Goal: Information Seeking & Learning: Find specific fact

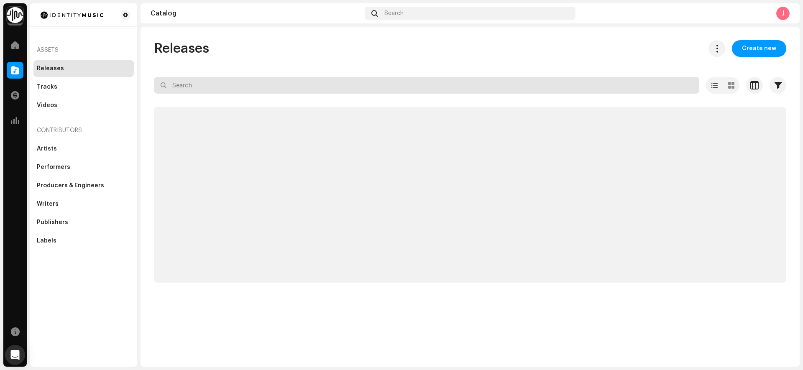
click at [339, 86] on input "text" at bounding box center [426, 85] width 545 height 17
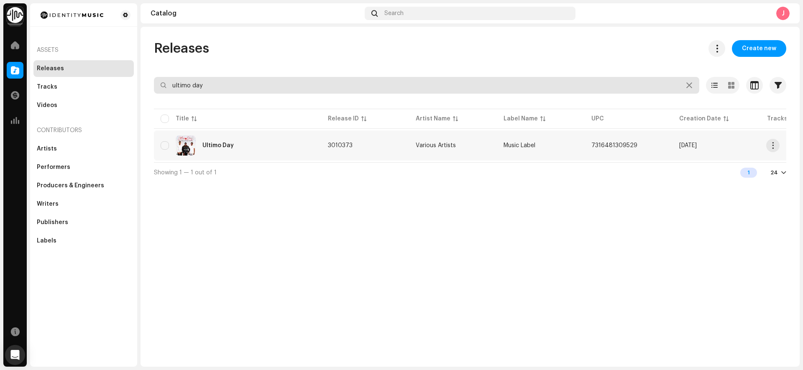
type input "ultimo day"
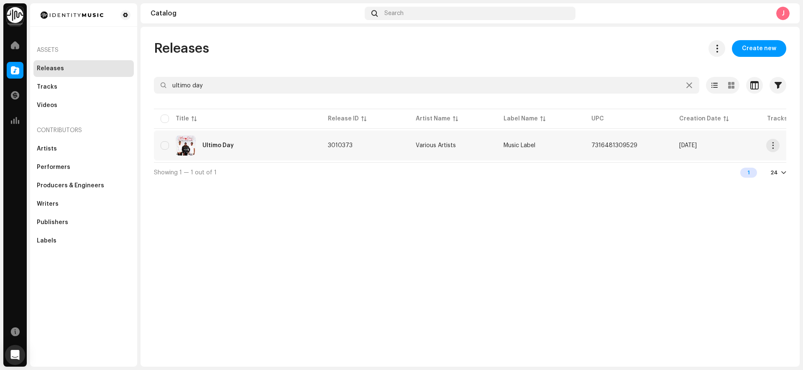
click at [227, 143] on div "Ultimo Day" at bounding box center [217, 146] width 31 height 6
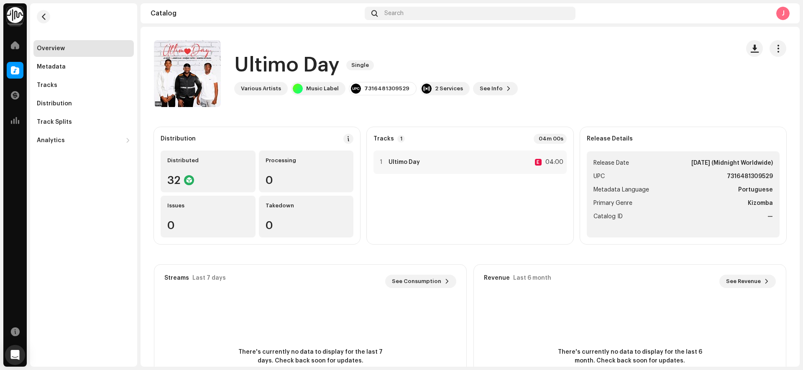
click at [276, 85] on div "Various Artists" at bounding box center [261, 88] width 40 height 7
click at [60, 62] on div "Metadata" at bounding box center [83, 67] width 100 height 17
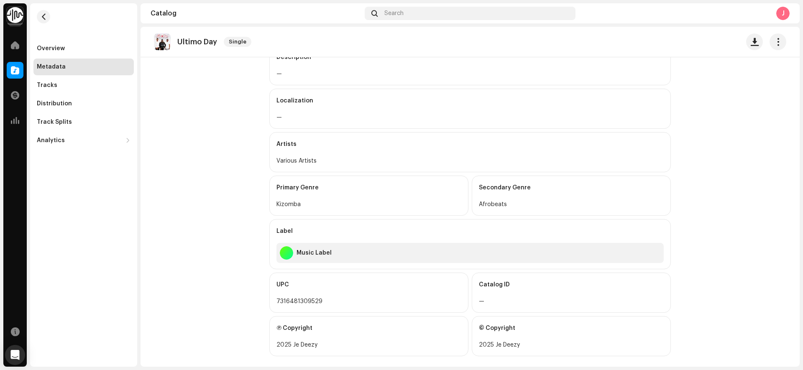
scroll to position [159, 0]
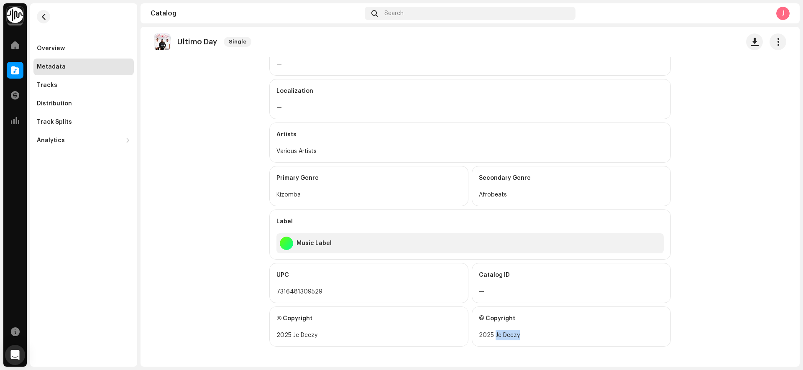
drag, startPoint x: 531, startPoint y: 337, endPoint x: 495, endPoint y: 335, distance: 36.0
click at [493, 336] on div "2025 Je Deezy" at bounding box center [571, 335] width 185 height 10
copy div "[PERSON_NAME]"
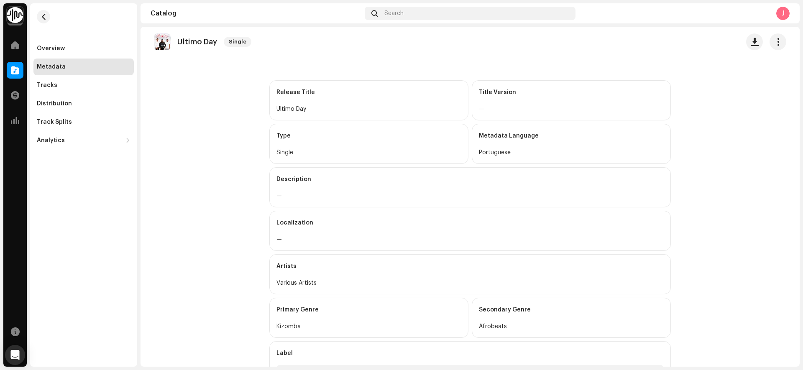
scroll to position [0, 0]
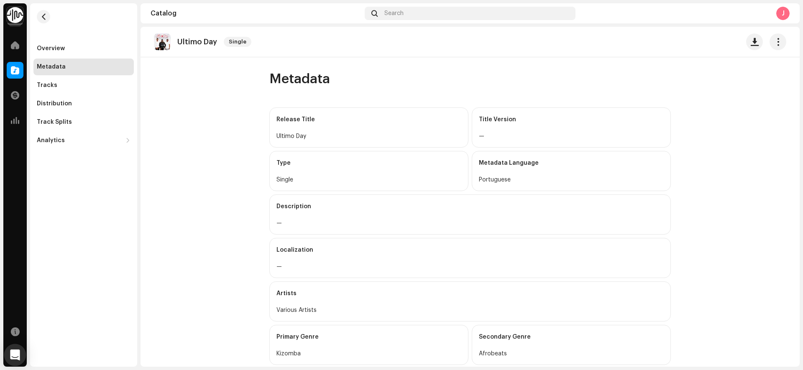
click at [10, 355] on icon "Open Intercom Messenger" at bounding box center [15, 355] width 11 height 11
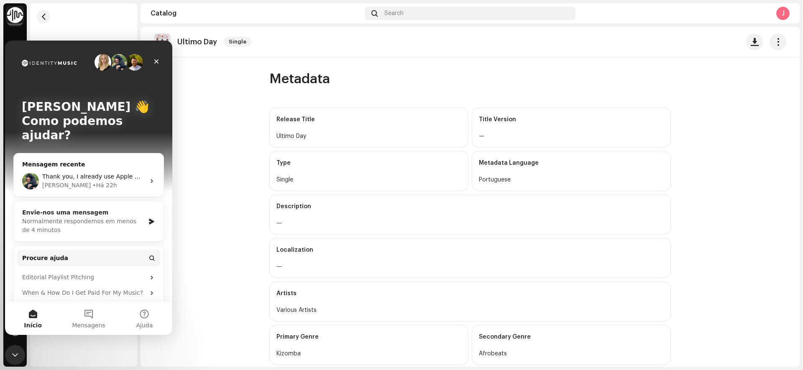
click at [82, 217] on div "Normalmente respondemos em menos de 4 minutos" at bounding box center [83, 226] width 123 height 18
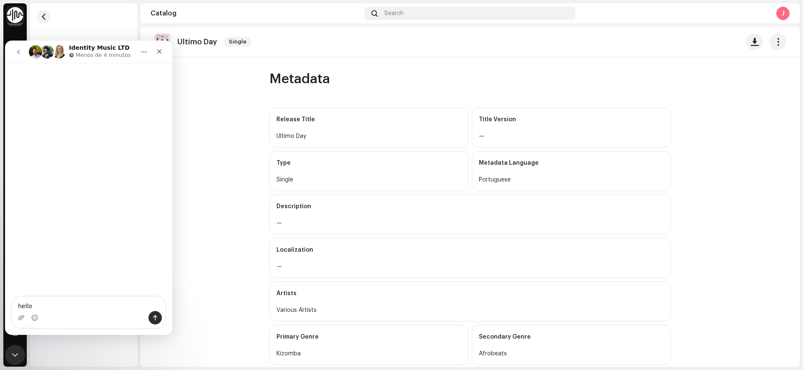
type textarea "hello"
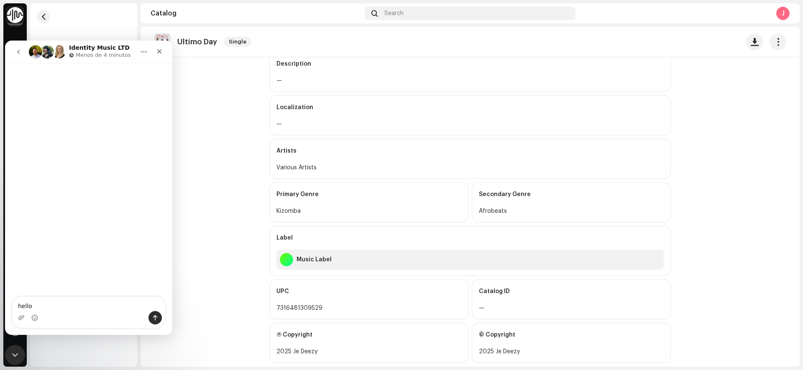
scroll to position [159, 0]
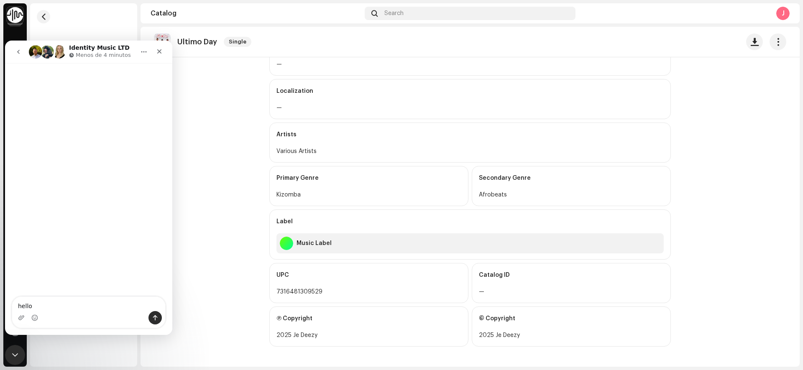
click at [50, 311] on textarea "hello" at bounding box center [88, 304] width 153 height 14
click at [51, 310] on textarea "hello" at bounding box center [88, 304] width 153 height 14
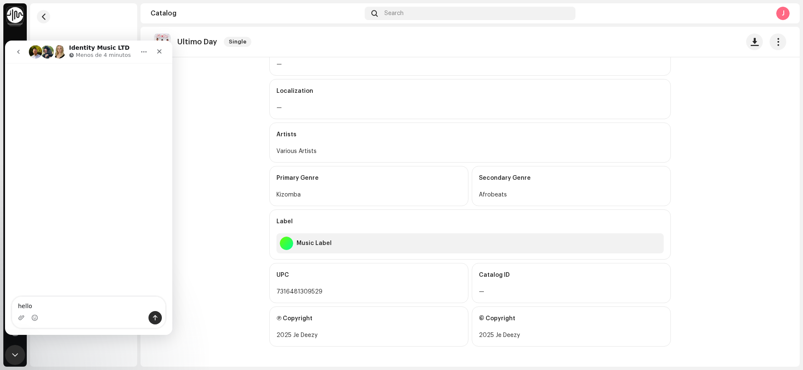
click at [51, 310] on textarea "hello" at bounding box center [88, 304] width 153 height 14
drag, startPoint x: 15, startPoint y: 51, endPoint x: 17, endPoint y: 59, distance: 8.5
click at [15, 51] on icon "go back" at bounding box center [18, 52] width 7 height 7
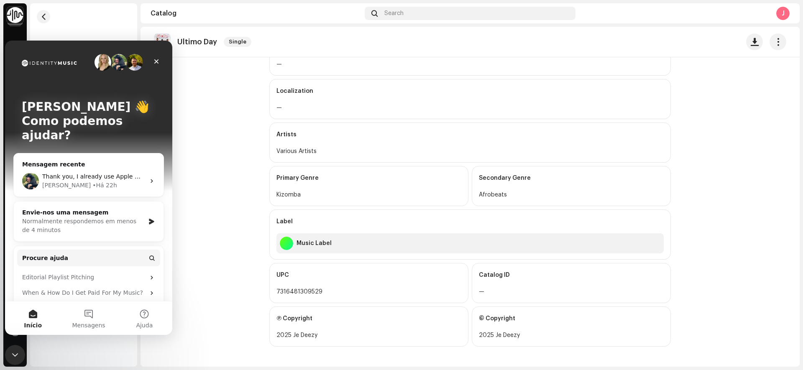
click at [61, 25] on div "Overview Metadata Tracks Distribution Track Splits Analytics Consumption Engage…" at bounding box center [83, 76] width 107 height 146
click at [70, 21] on div "Overview Metadata Tracks Distribution Track Splits Analytics Consumption Engage…" at bounding box center [83, 76] width 107 height 146
click at [20, 354] on div "Fechar mensagem da Intercom" at bounding box center [14, 354] width 20 height 20
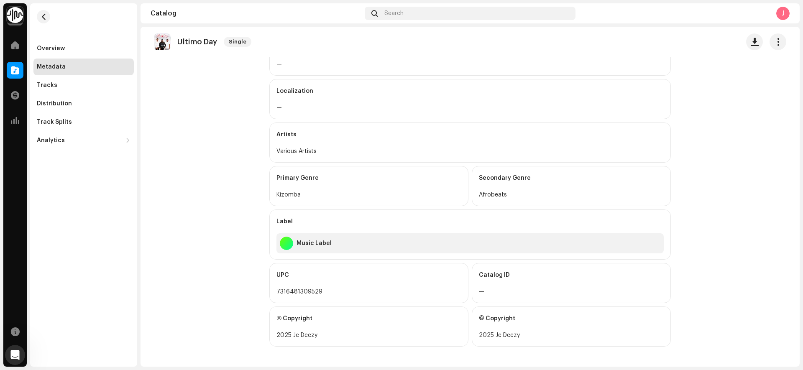
scroll to position [0, 0]
click at [41, 18] on span "button" at bounding box center [44, 16] width 6 height 7
